Goal: Register for event/course

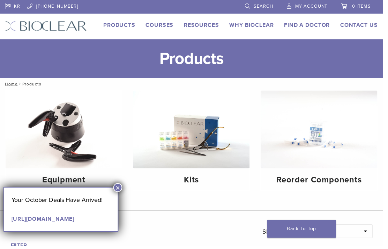
click at [206, 24] on link "Resources" at bounding box center [204, 25] width 36 height 7
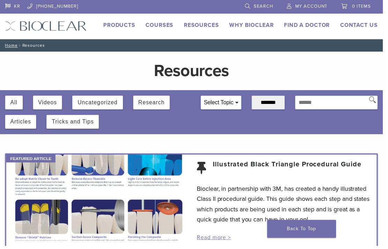
click at [159, 24] on link "Courses" at bounding box center [162, 25] width 28 height 7
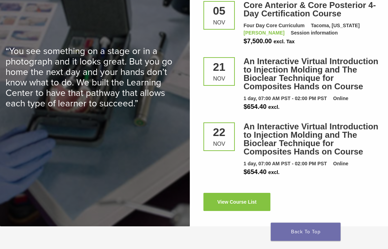
scroll to position [1035, 0]
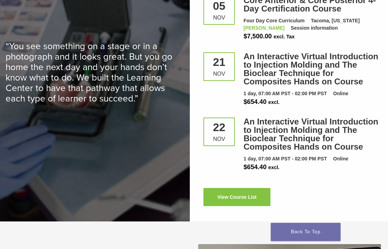
click at [236, 191] on link "View Course List" at bounding box center [236, 197] width 67 height 18
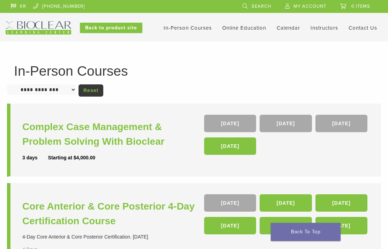
click at [225, 150] on link "[DATE]" at bounding box center [230, 145] width 52 height 17
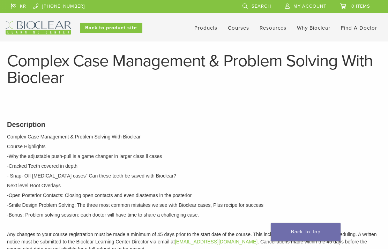
click at [366, 157] on p "-Why the adjustable push-pull is a game changer in larger class ll cases" at bounding box center [194, 156] width 374 height 7
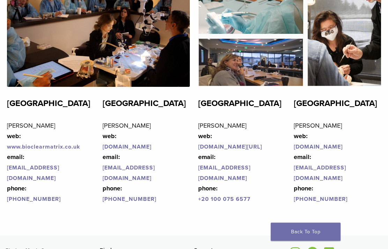
scroll to position [1590, 0]
